Goal: Task Accomplishment & Management: Complete application form

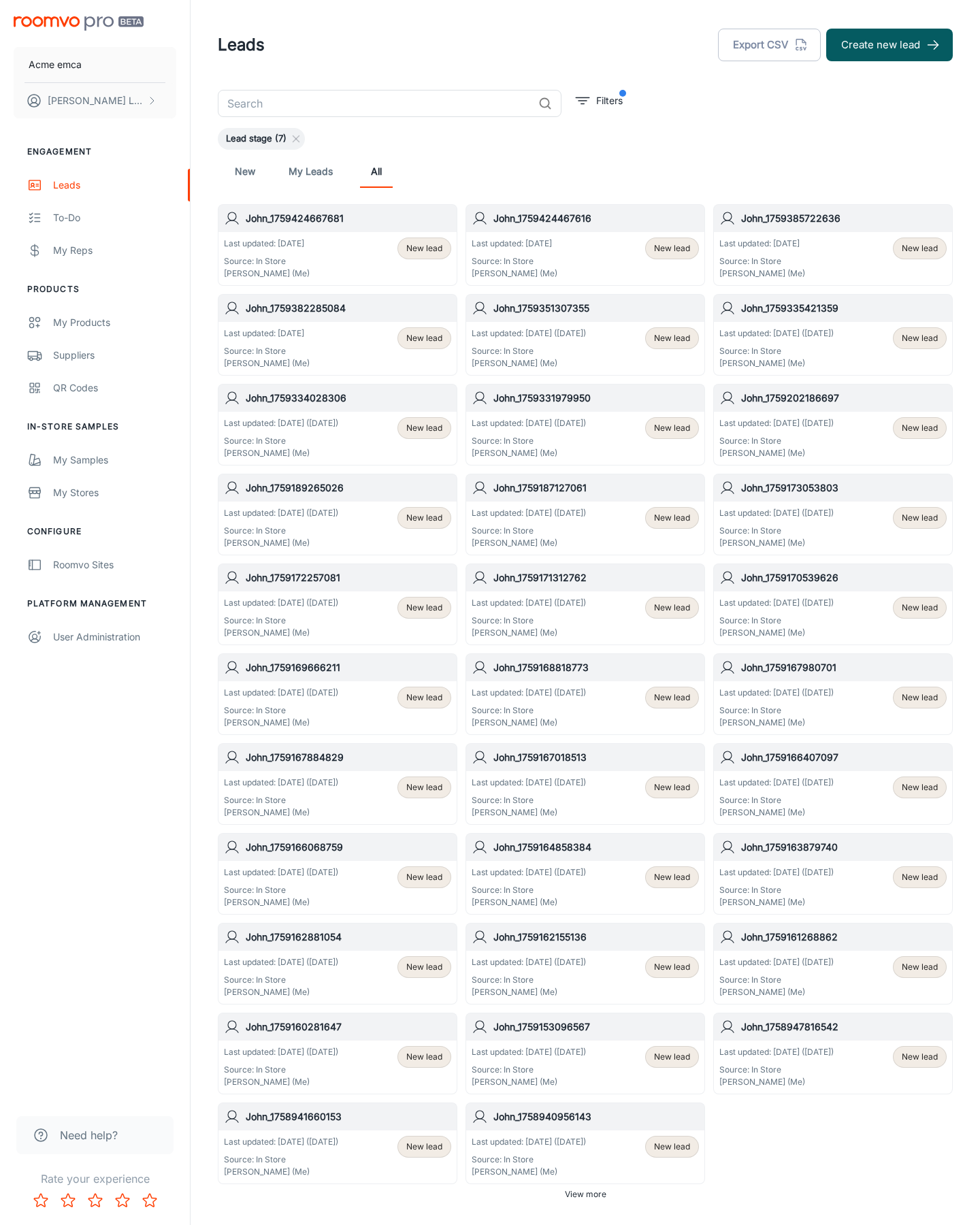
click at [890, 45] on button "Create new lead" at bounding box center [889, 45] width 127 height 32
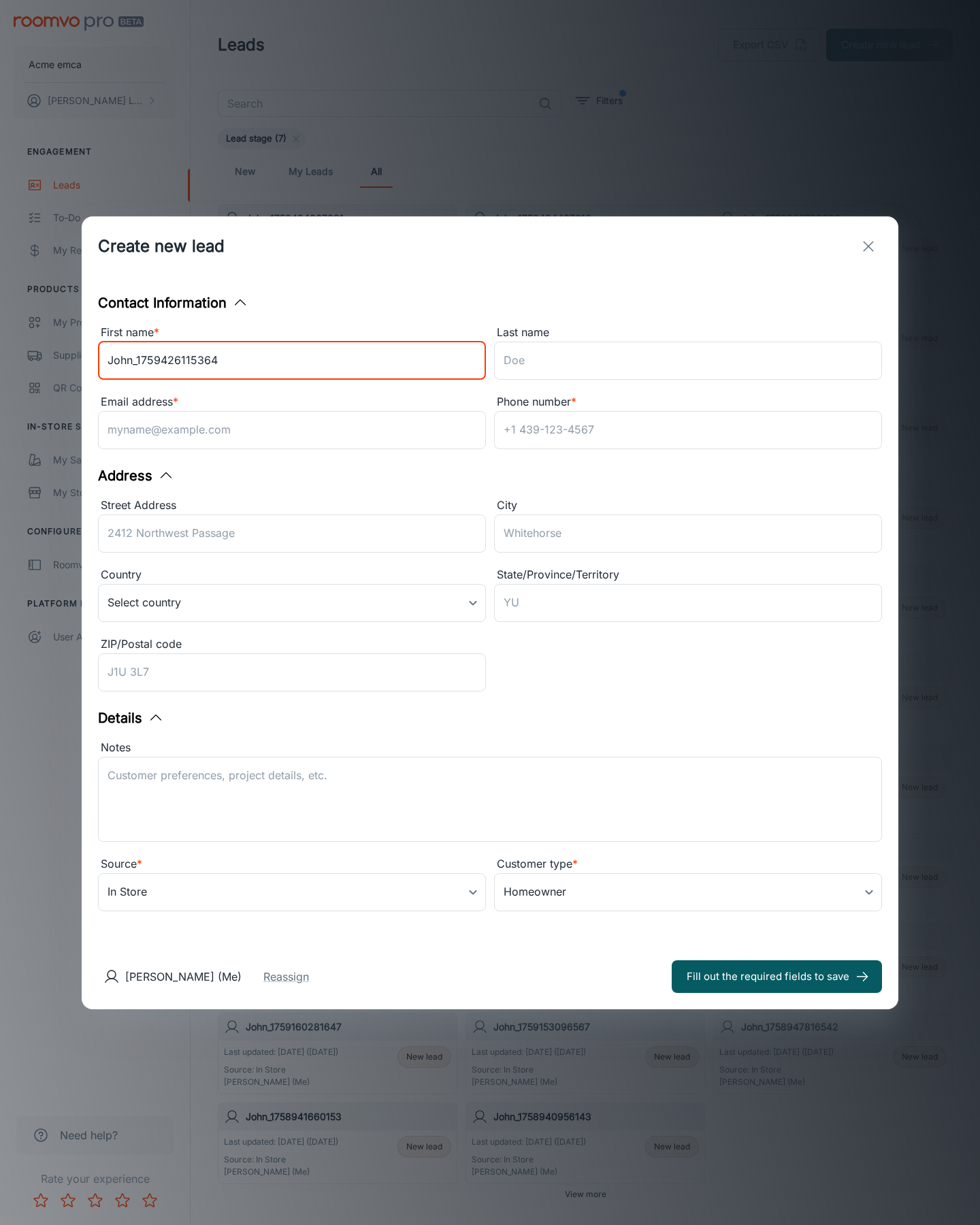
type input "John_1759426115364"
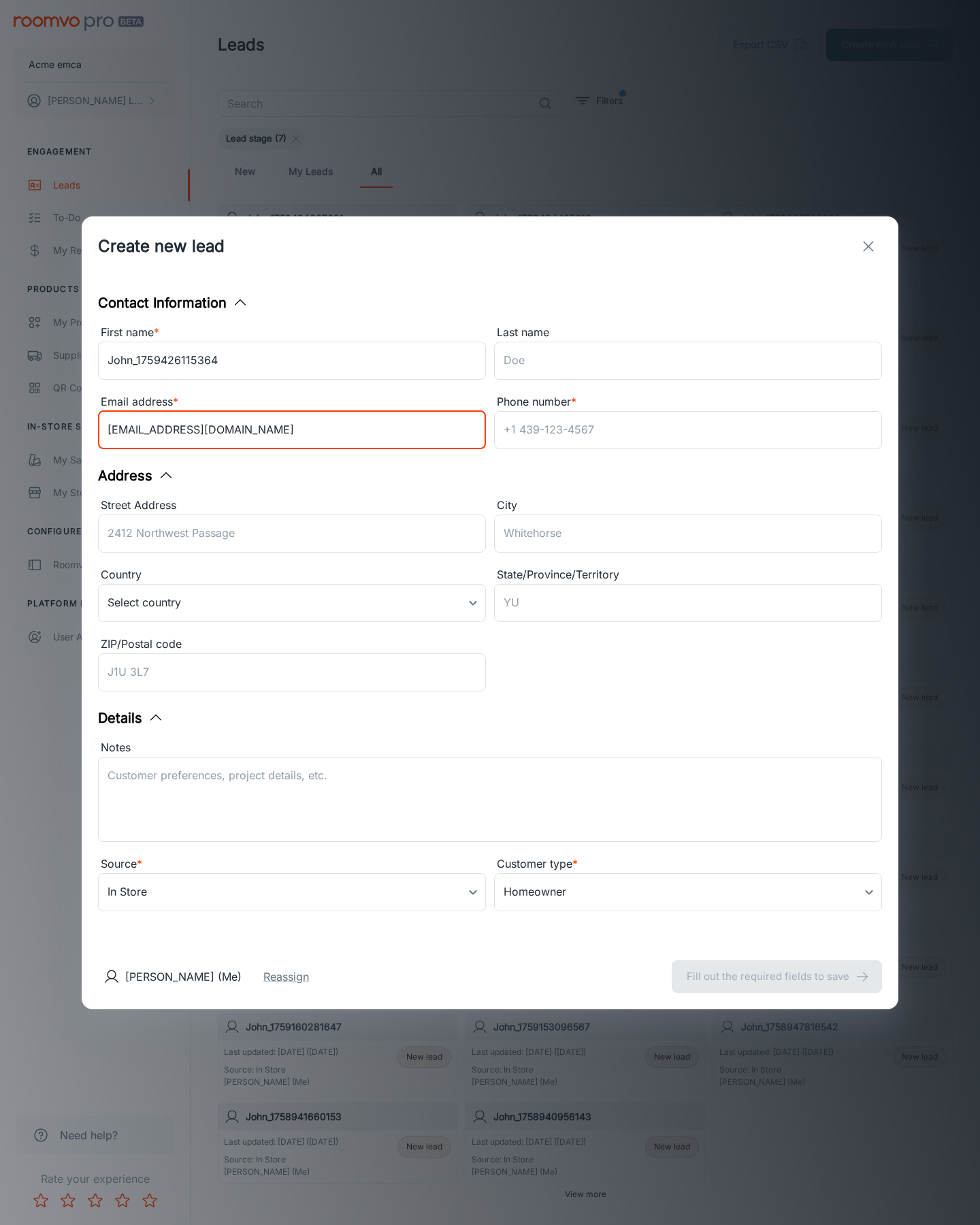
type input "[EMAIL_ADDRESS][DOMAIN_NAME]"
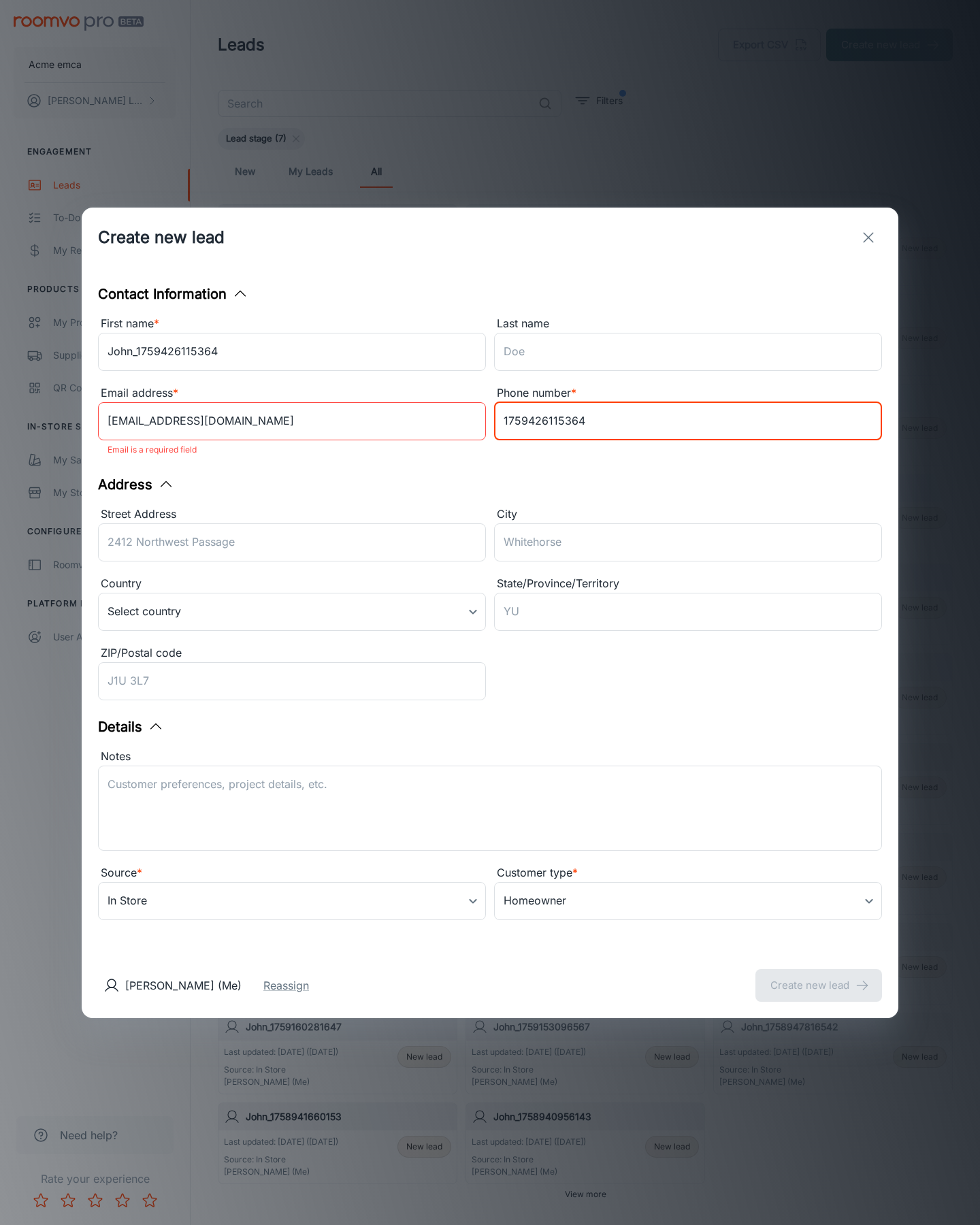
type input "1759426115364"
click at [819, 976] on button "Create new lead" at bounding box center [818, 985] width 127 height 32
